Goal: Task Accomplishment & Management: Use online tool/utility

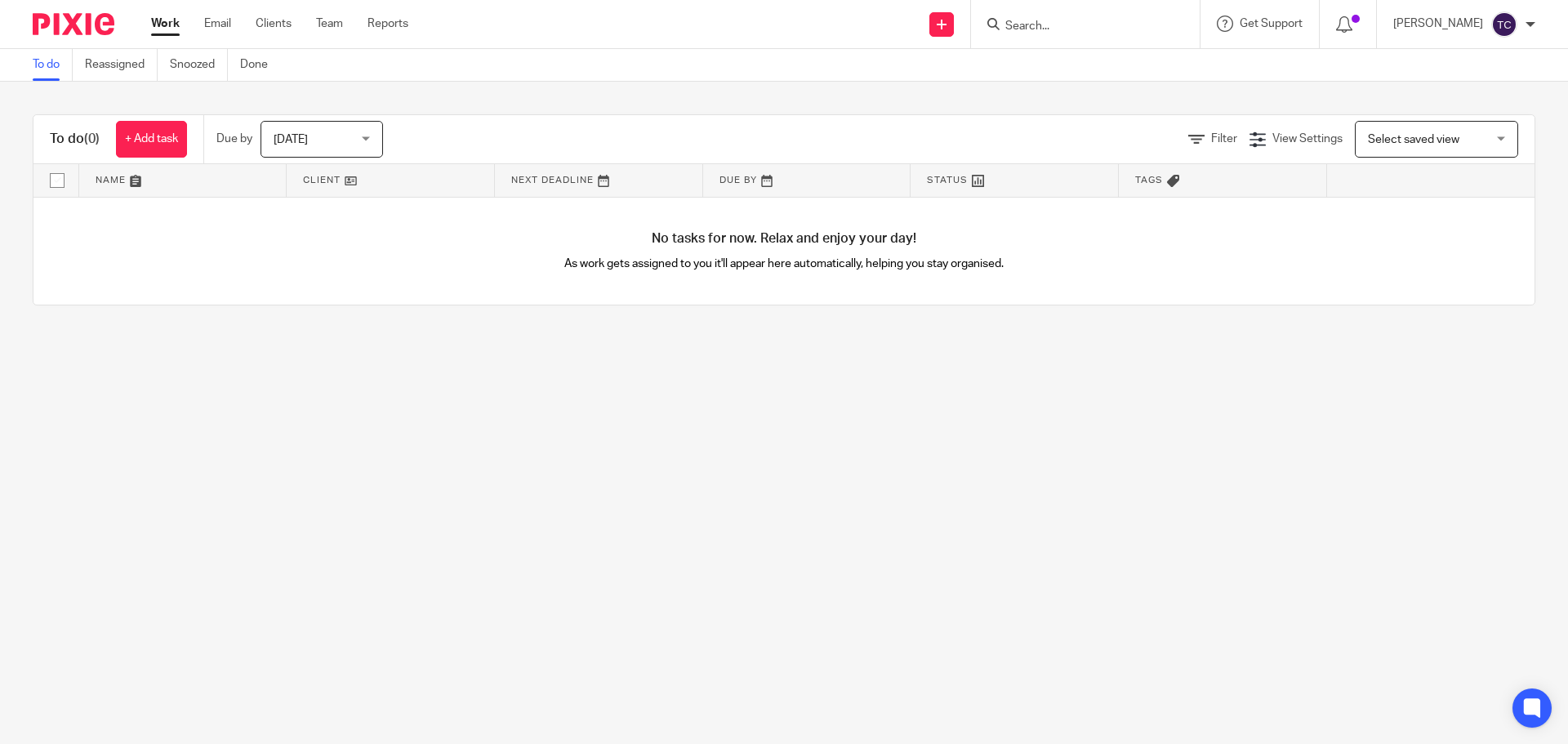
click at [1070, 27] on input "Search" at bounding box center [1078, 26] width 147 height 15
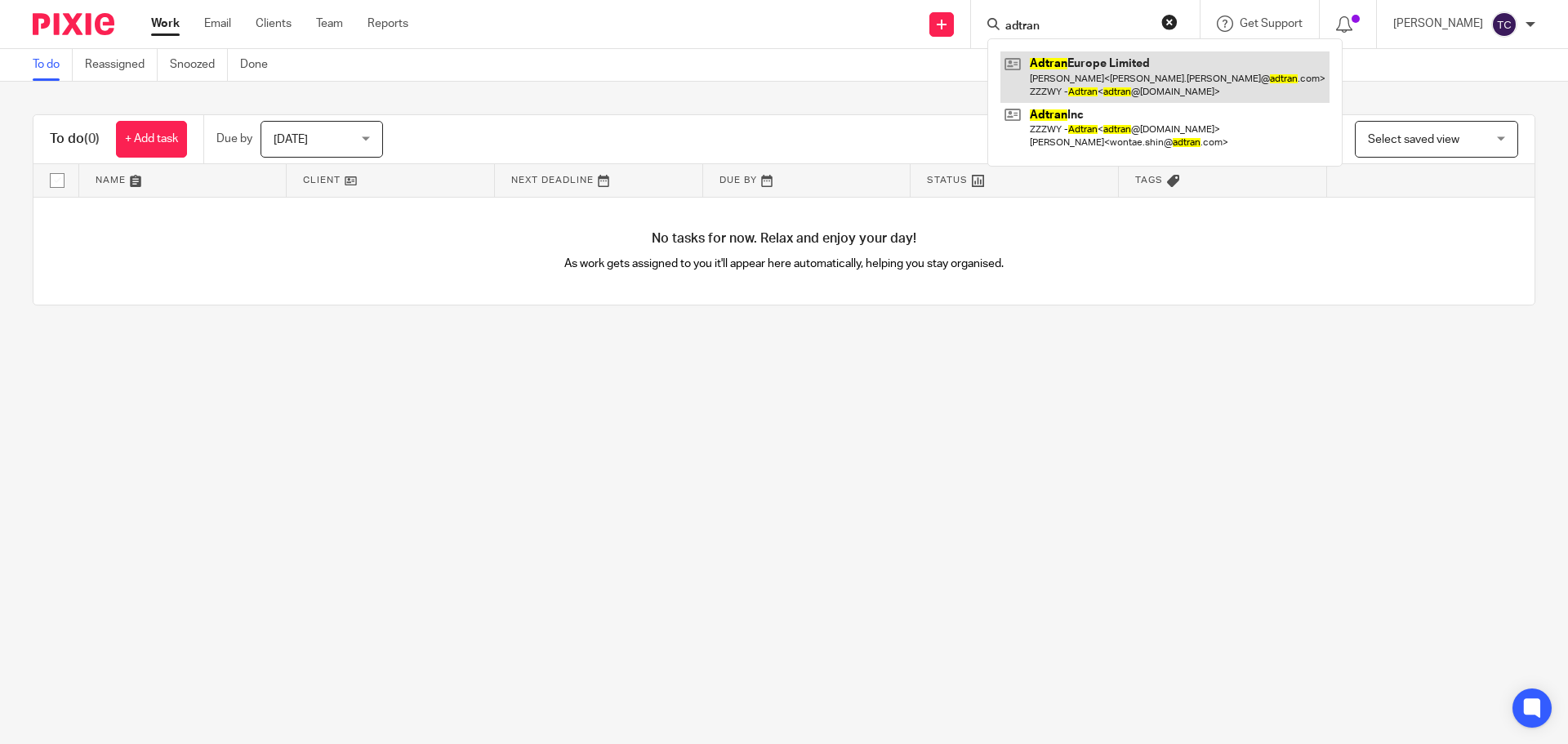
type input "adtran"
click at [1103, 75] on link at bounding box center [1165, 77] width 330 height 51
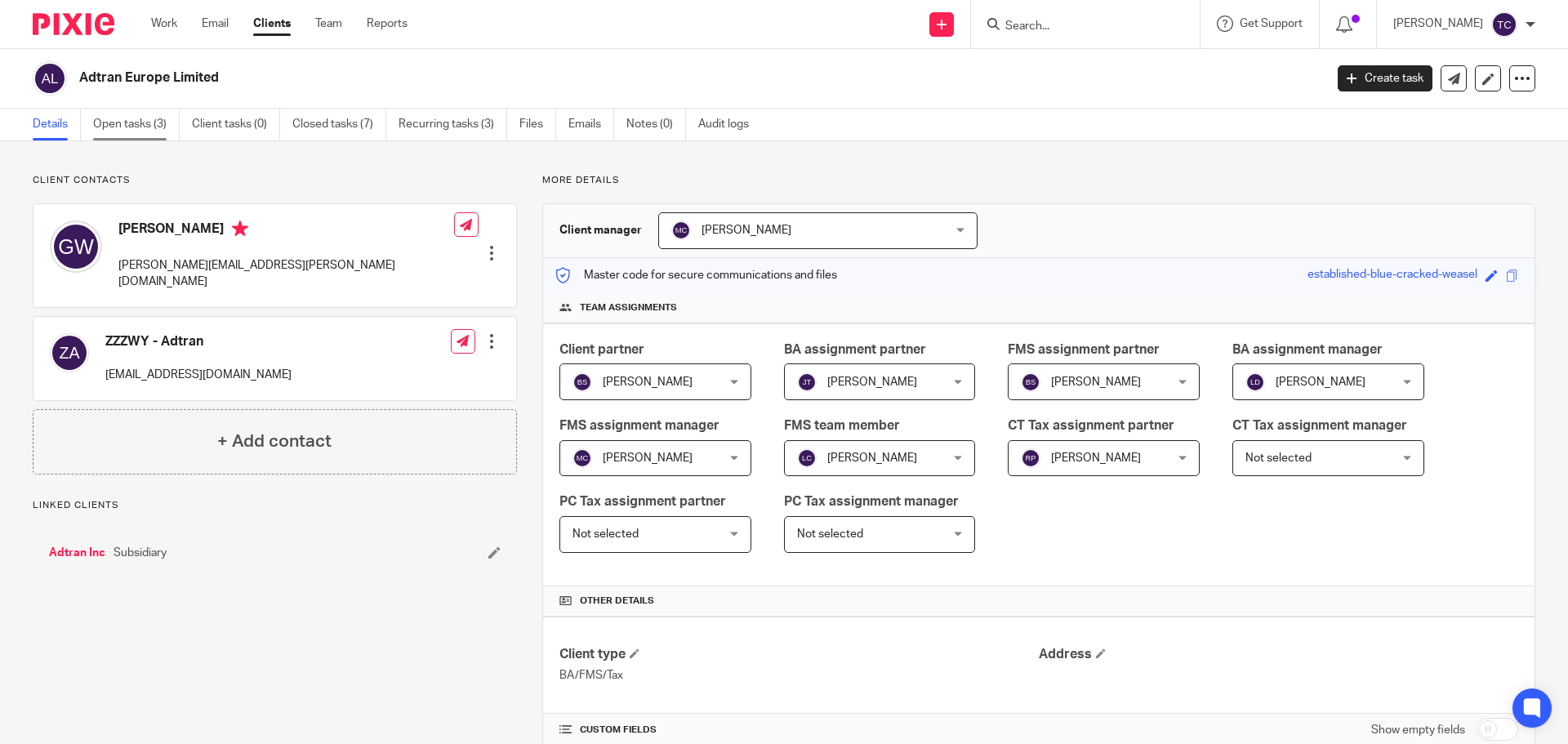
click at [156, 119] on link "Open tasks (3)" at bounding box center [136, 124] width 87 height 31
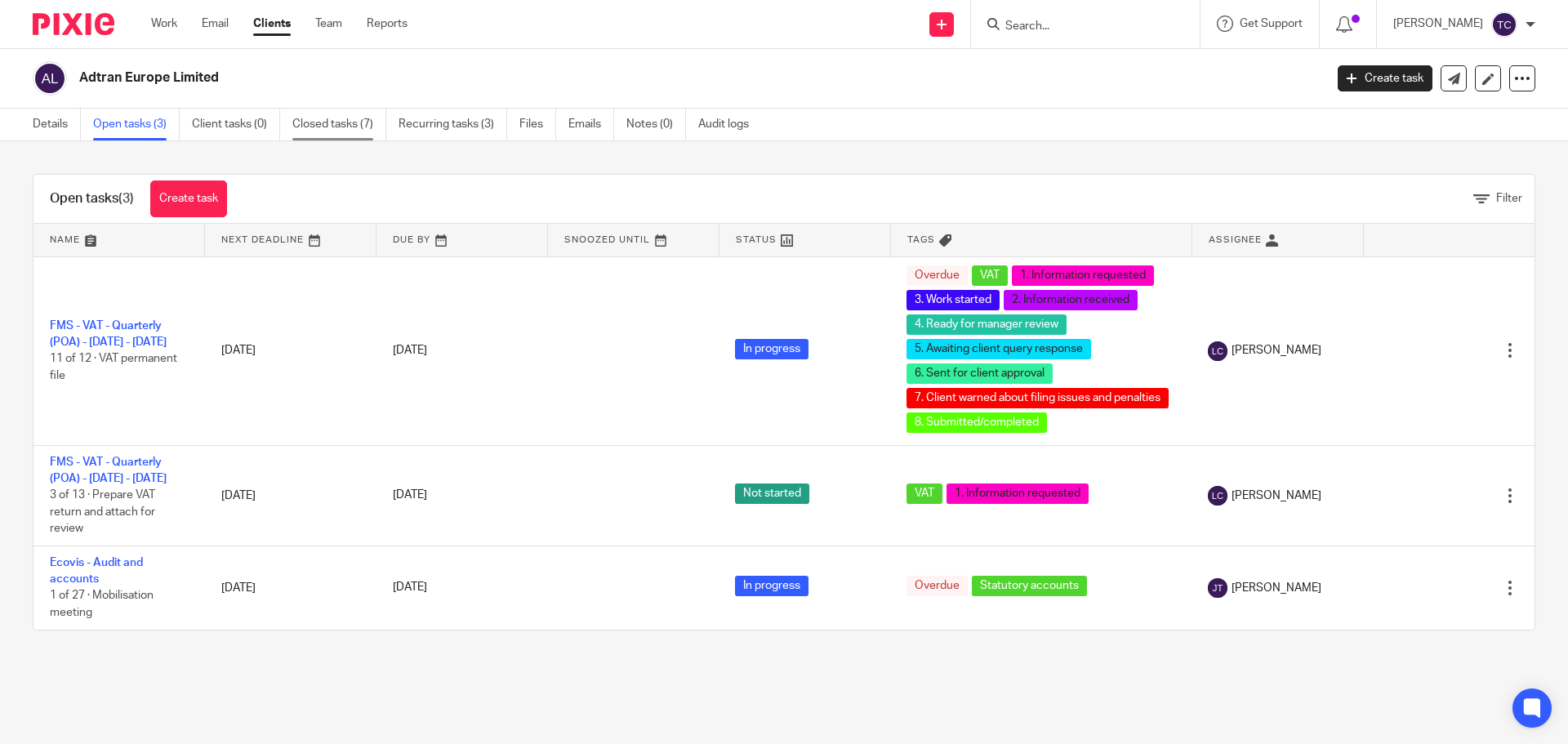
click at [349, 130] on link "Closed tasks (7)" at bounding box center [339, 124] width 94 height 31
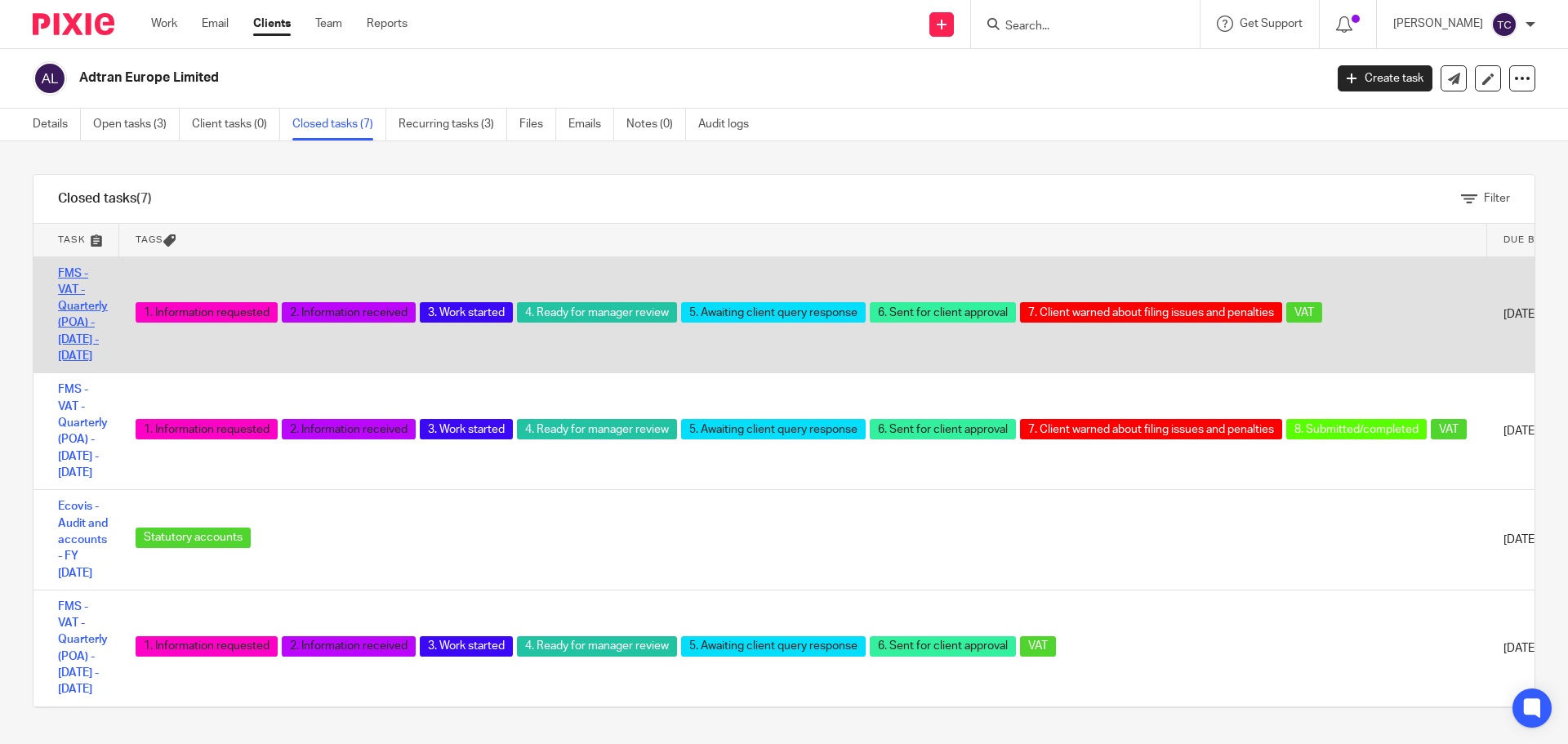
click at [85, 327] on link "FMS - VAT - Quarterly (POA) - November 2024 - January 2025" at bounding box center [82, 316] width 50 height 94
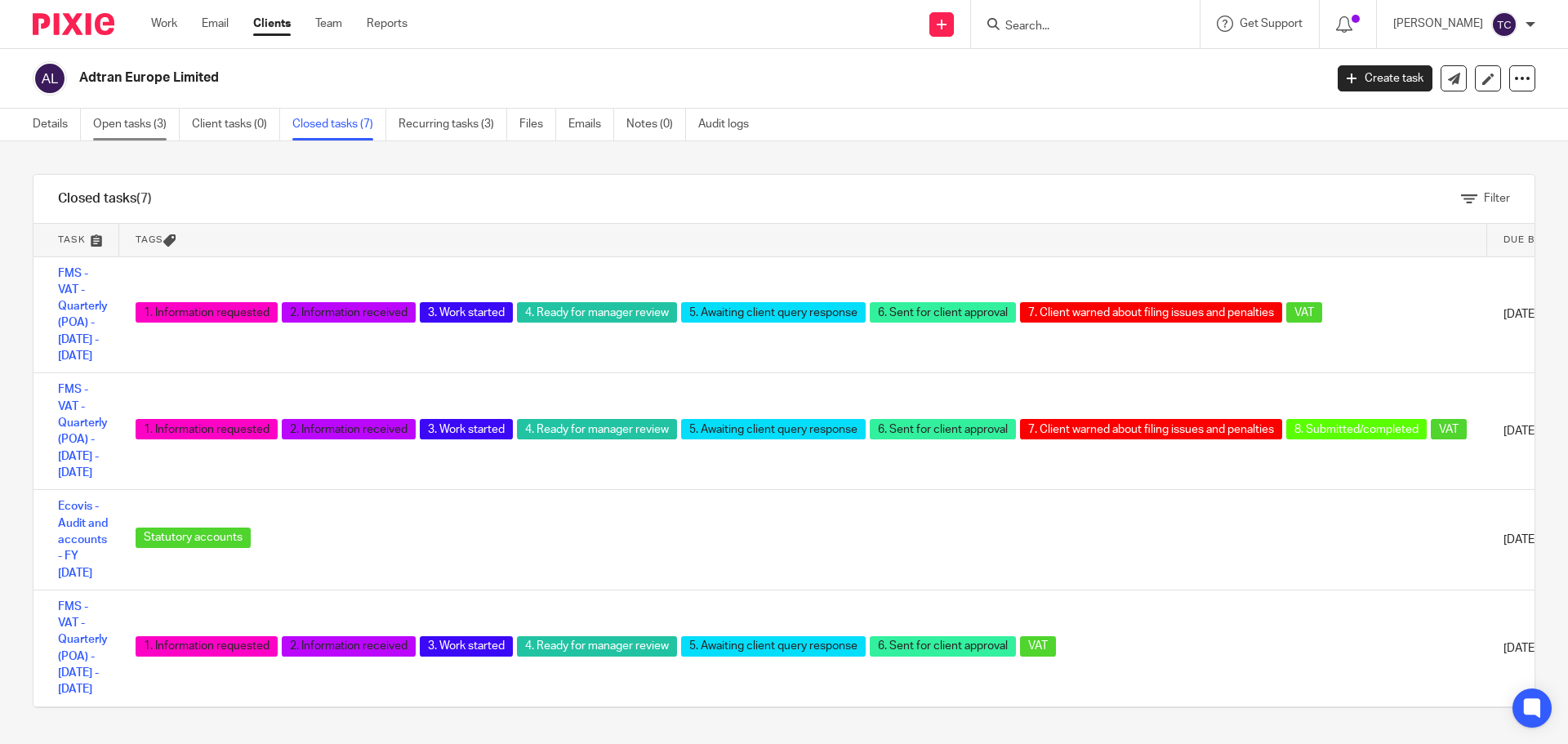
click at [156, 128] on link "Open tasks (3)" at bounding box center [136, 124] width 87 height 31
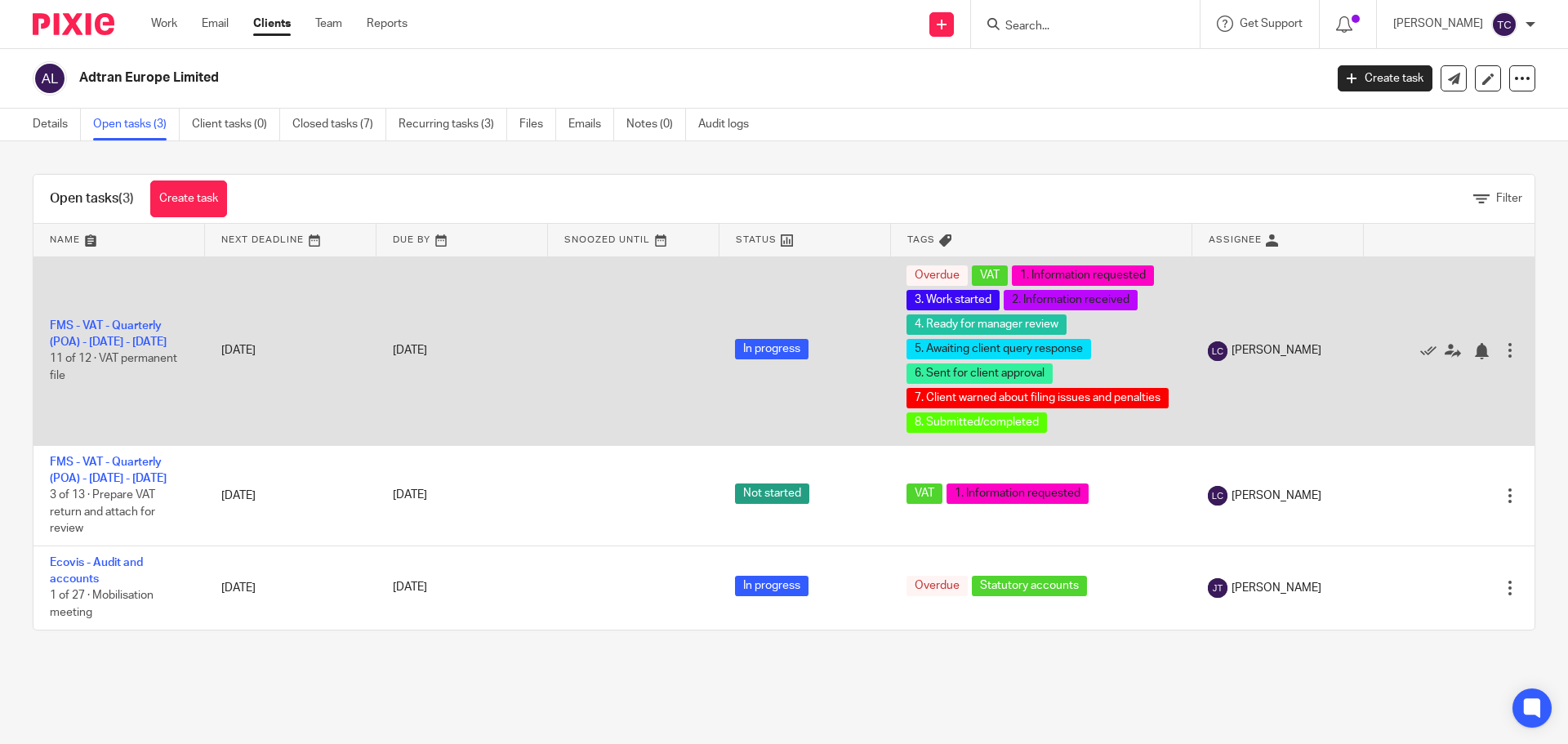
click at [121, 326] on td "FMS - VAT - Quarterly (POA) - [DATE] - [DATE] 11 of 12 · VAT permanent file" at bounding box center [119, 351] width 171 height 189
click at [148, 331] on link "FMS - VAT - Quarterly (POA) - [DATE] - [DATE]" at bounding box center [108, 334] width 117 height 28
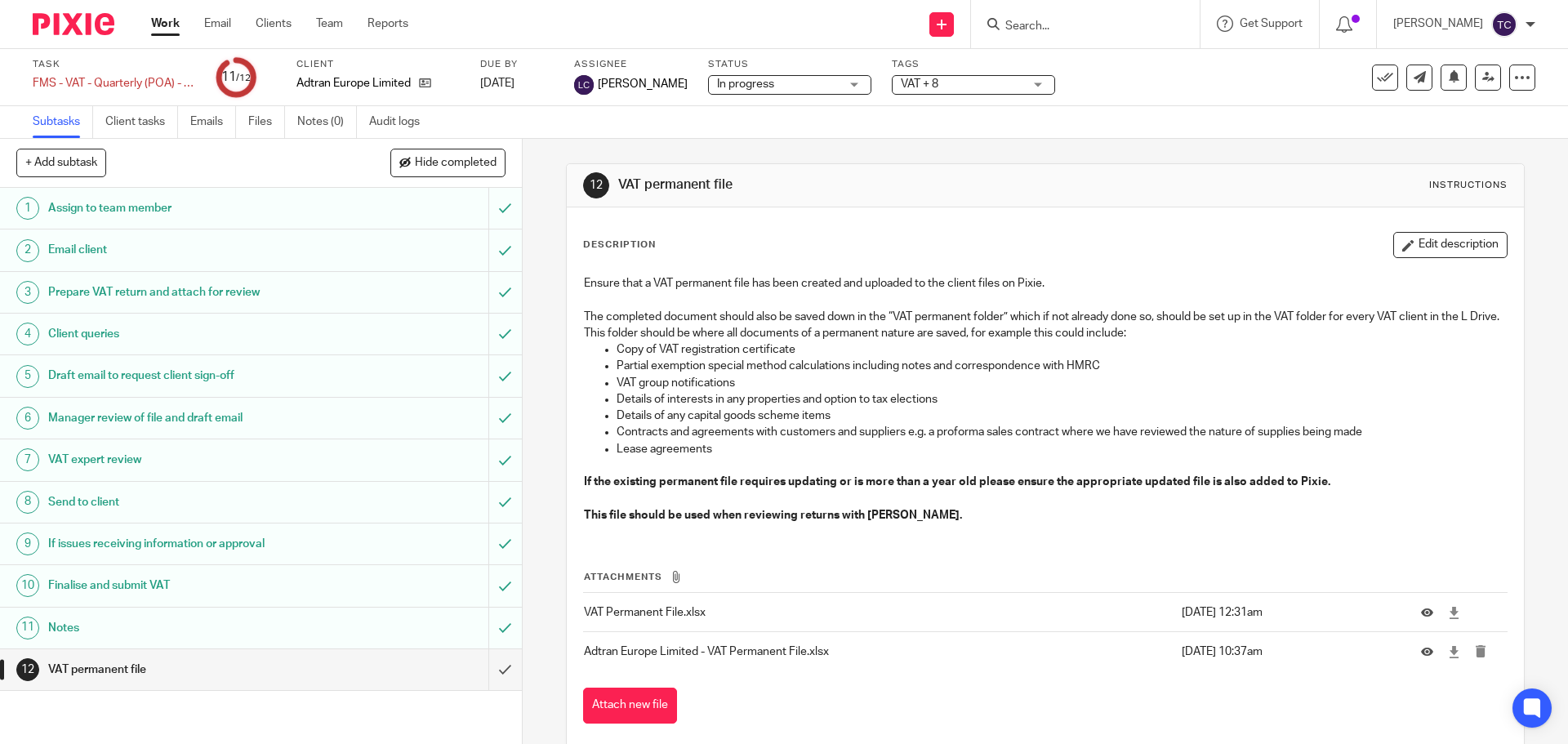
scroll to position [30, 0]
